Goal: Information Seeking & Learning: Find specific page/section

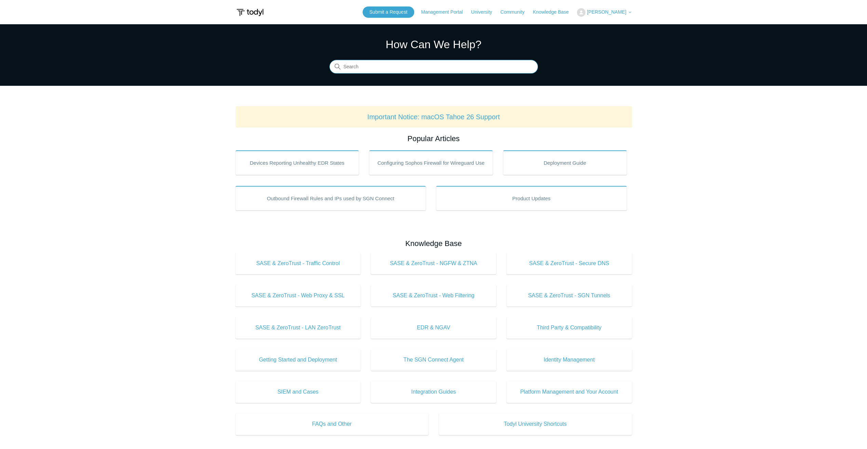
click at [412, 72] on input "Search" at bounding box center [433, 67] width 208 height 14
type input "move"
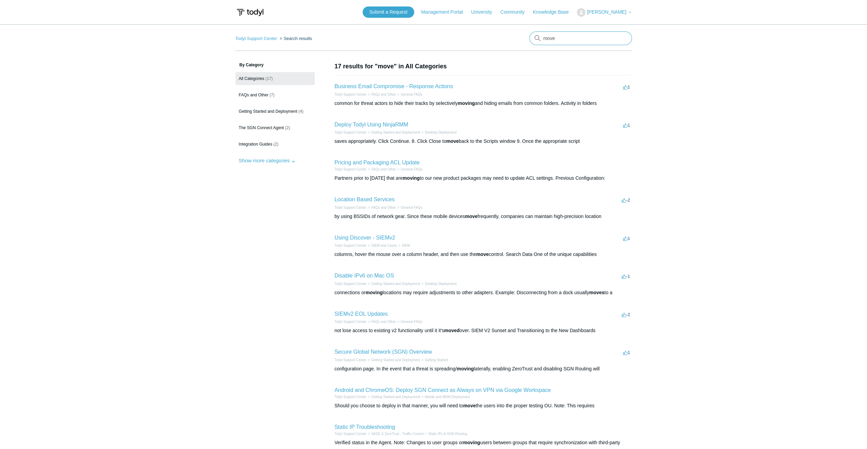
click at [571, 36] on input "move" at bounding box center [580, 38] width 102 height 14
type input "move tenaqnt"
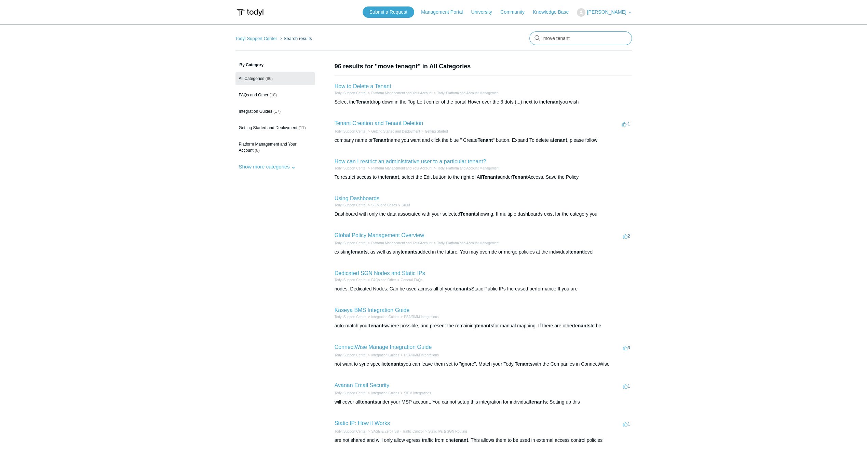
type input "move tenant"
